Goal: Task Accomplishment & Management: Manage account settings

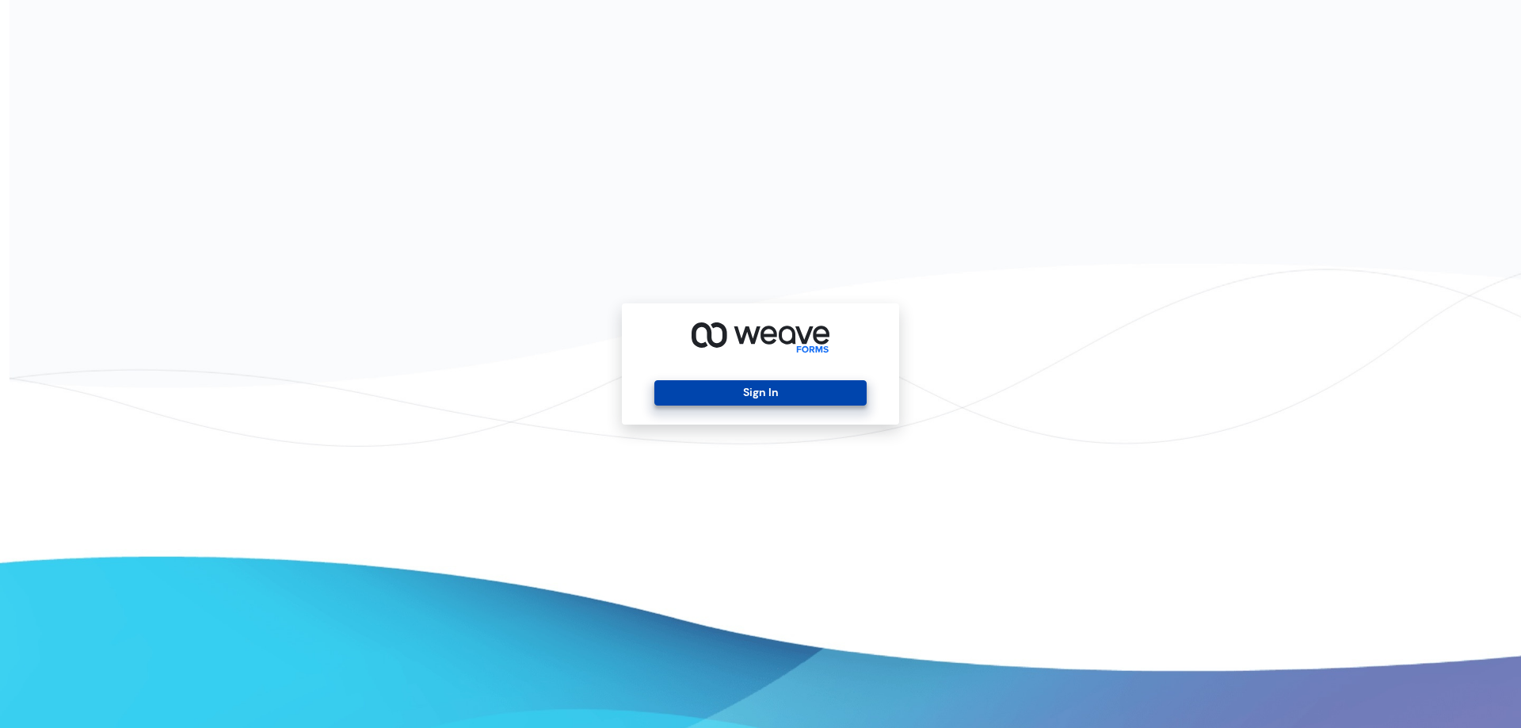
click at [784, 400] on button "Sign In" at bounding box center [760, 392] width 212 height 25
